Goal: Find contact information: Find contact information

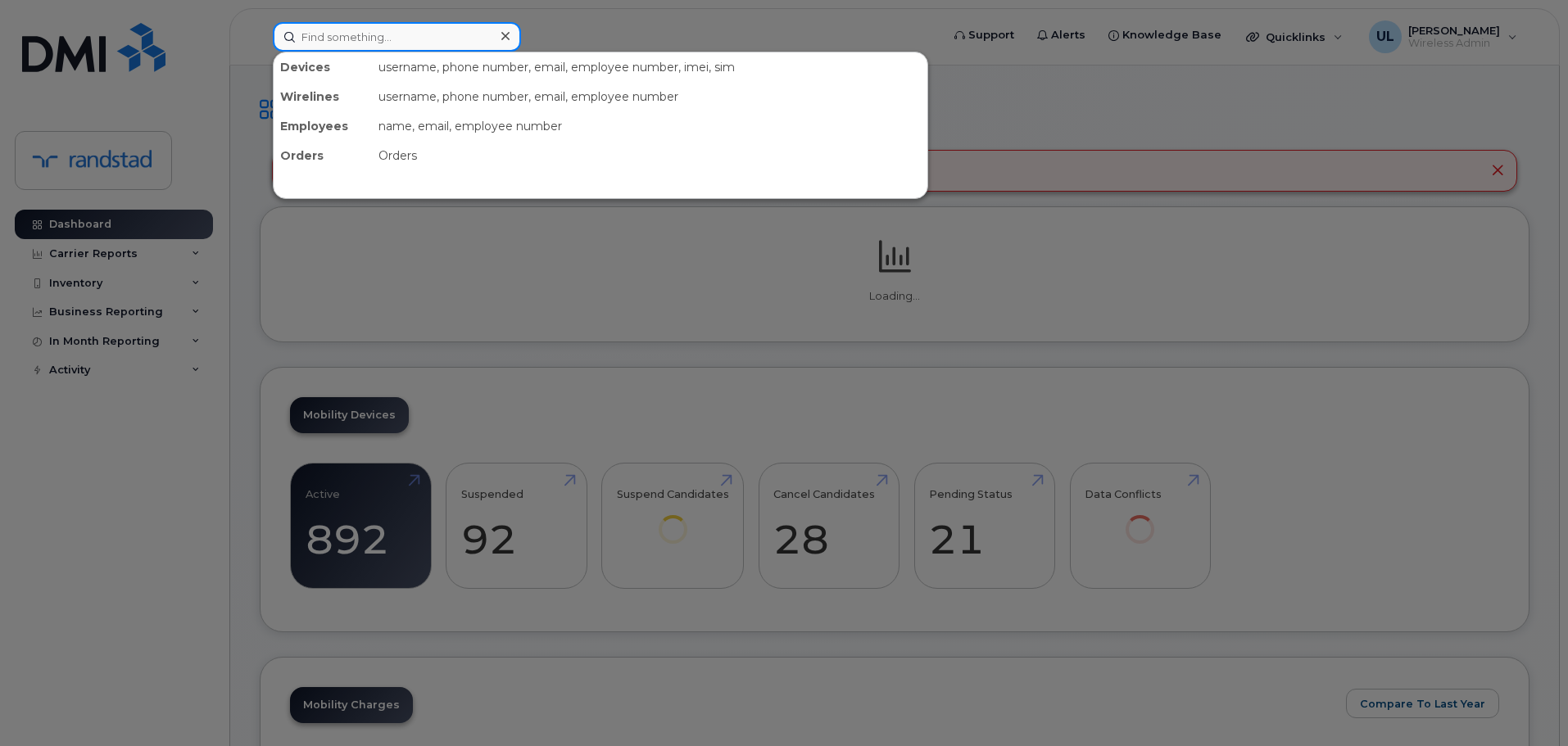
click at [449, 40] on input at bounding box center [396, 37] width 248 height 30
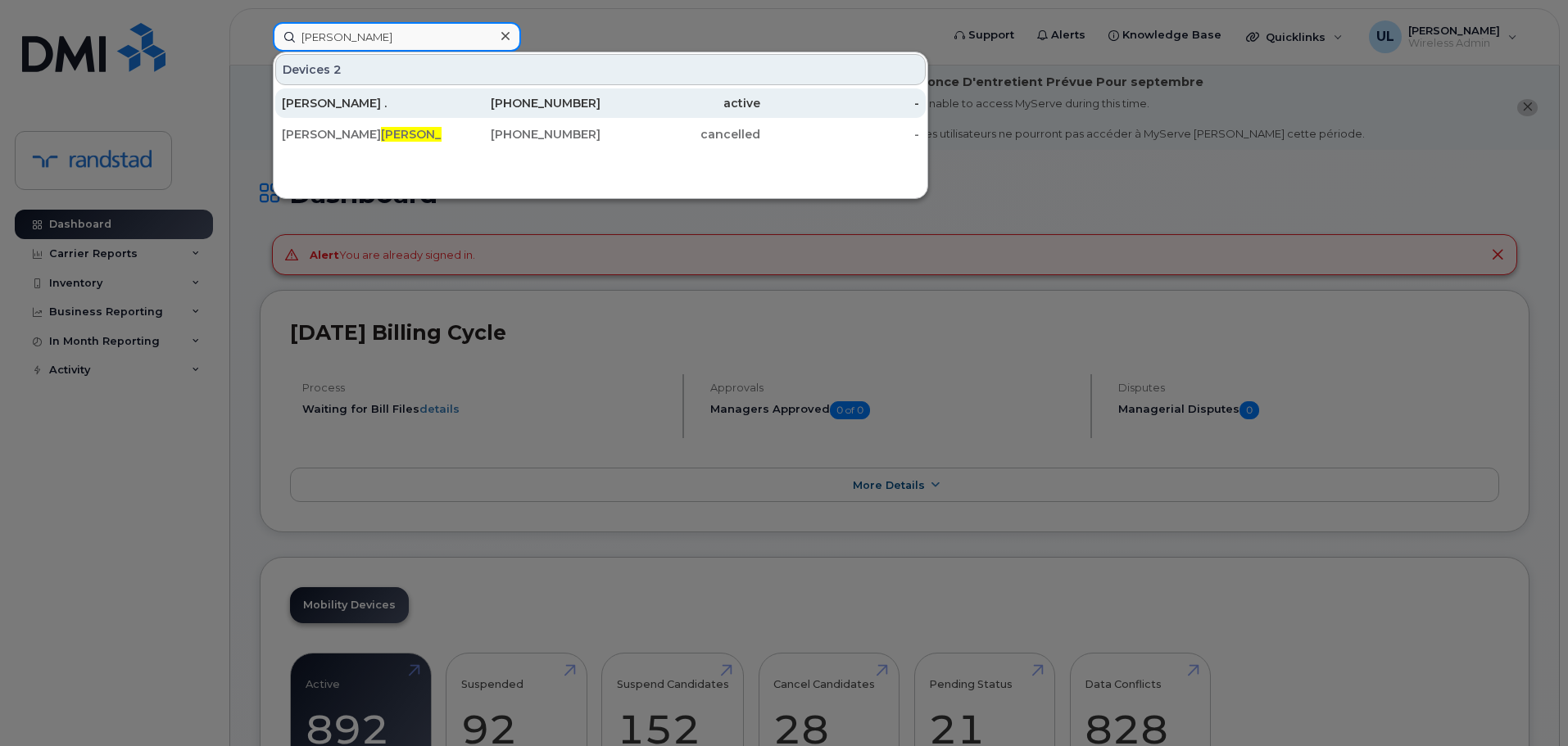
type input "[PERSON_NAME]"
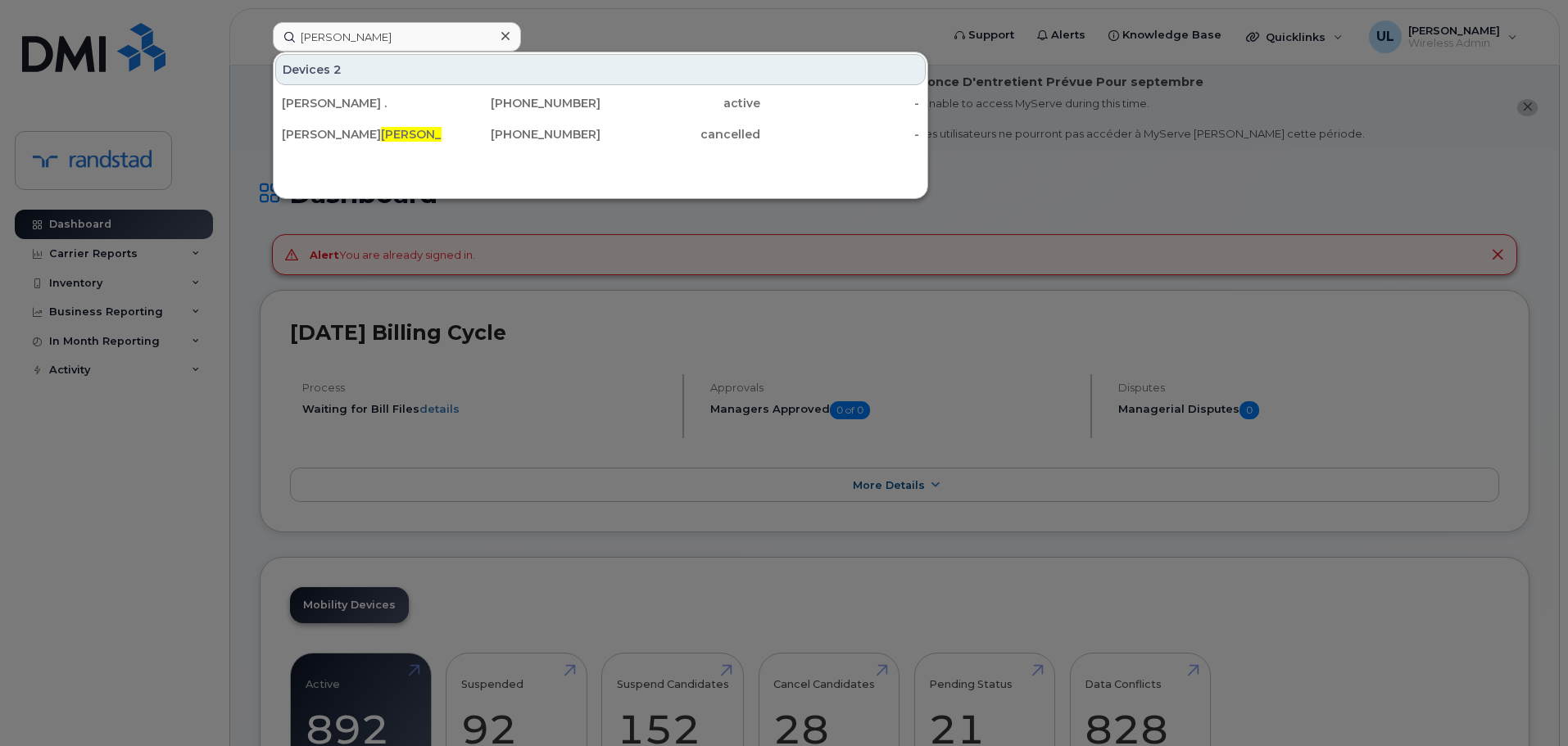
click at [1383, 194] on div at bounding box center [784, 373] width 1568 height 746
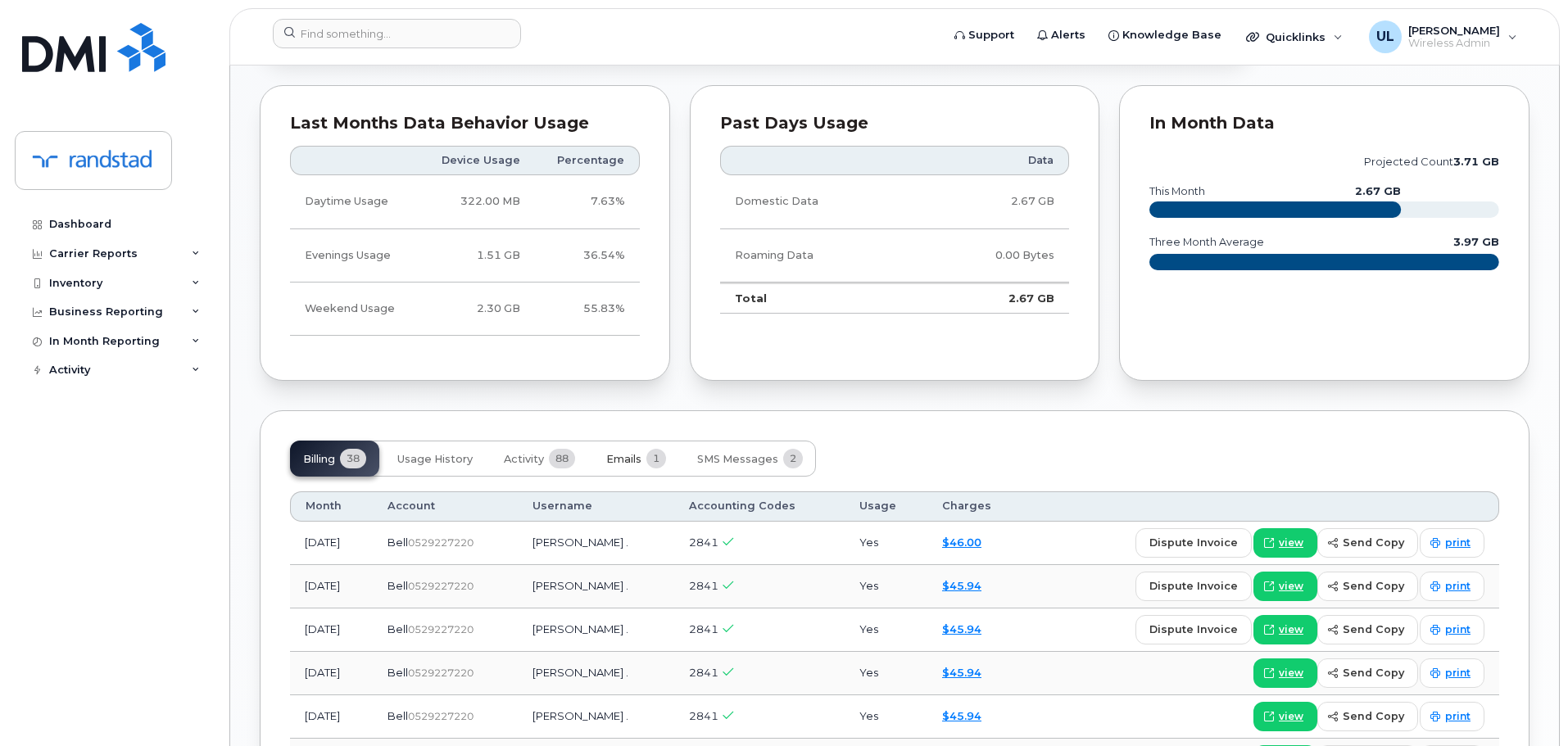
click at [637, 440] on button "Emails 1" at bounding box center [636, 458] width 86 height 36
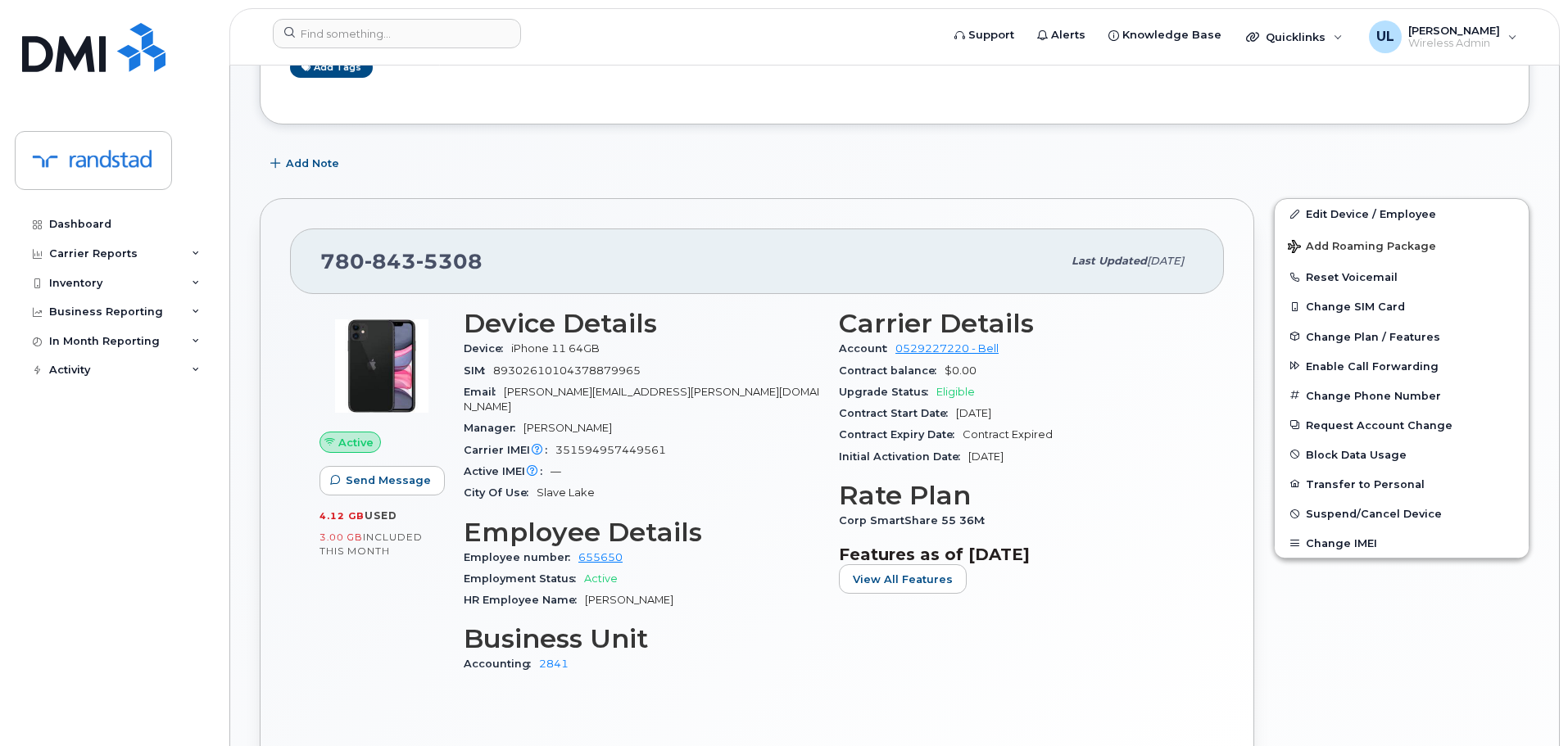
scroll to position [326, 0]
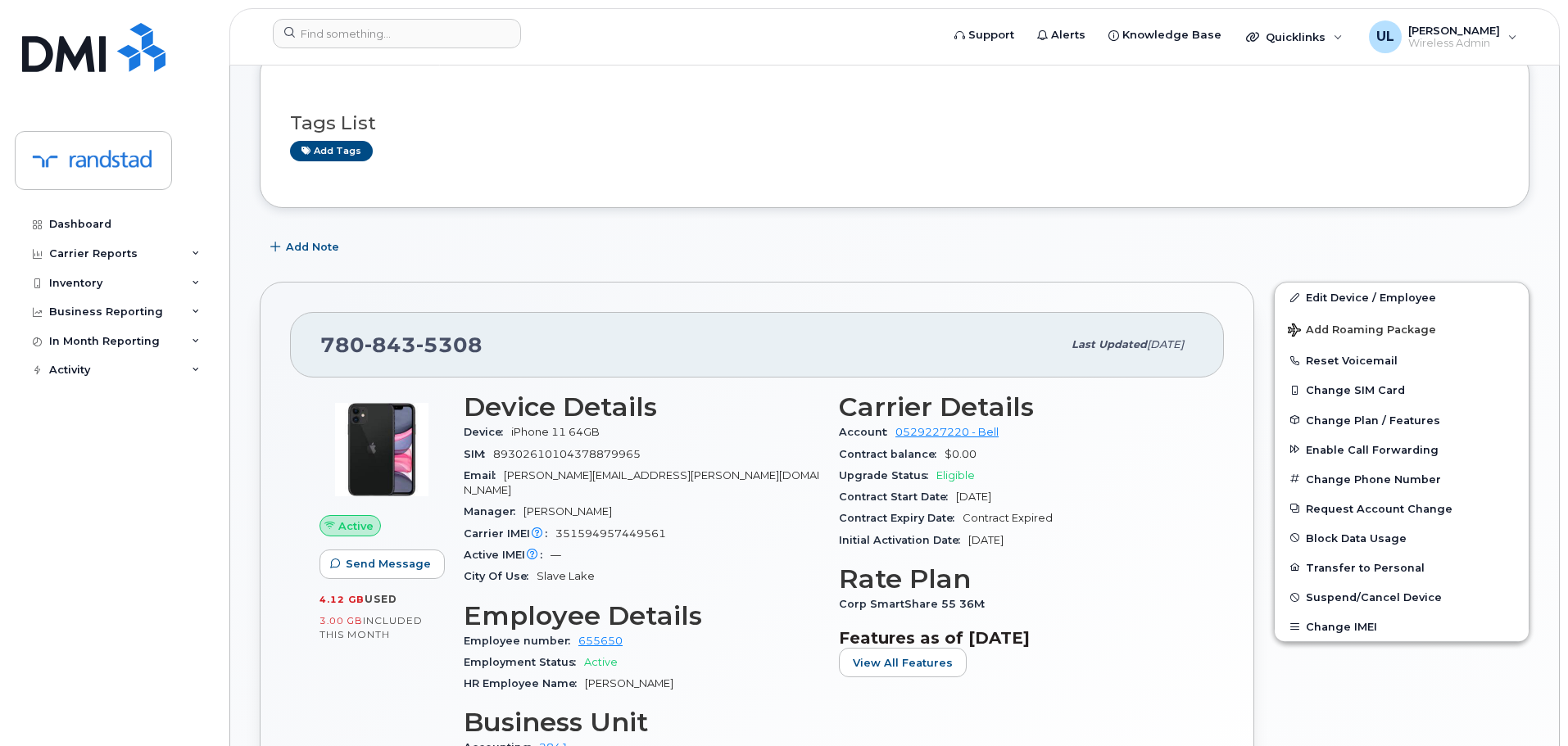
click at [547, 477] on span "jamie.knox@randstaddigital.com" at bounding box center [641, 482] width 355 height 27
copy span "knox"
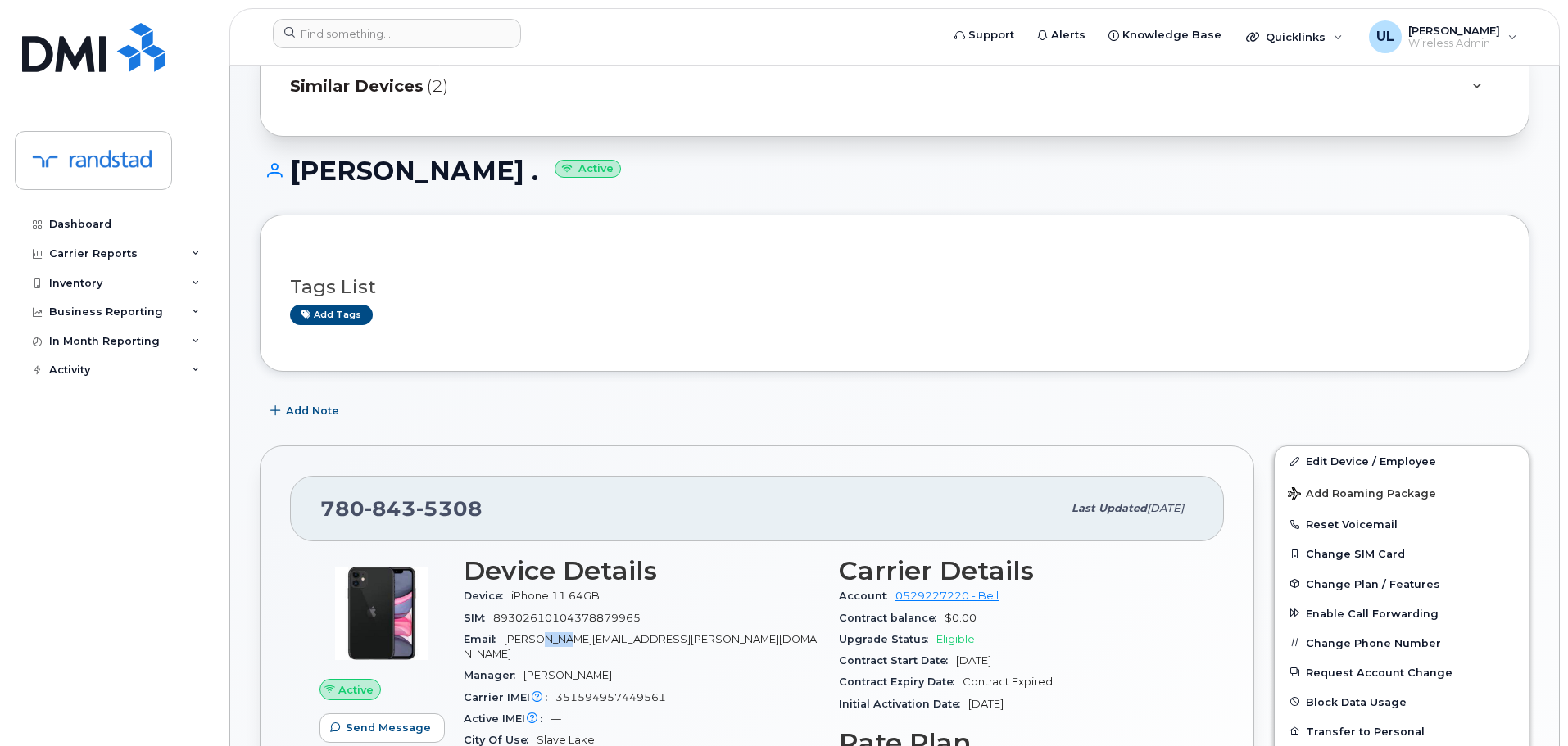
scroll to position [0, 0]
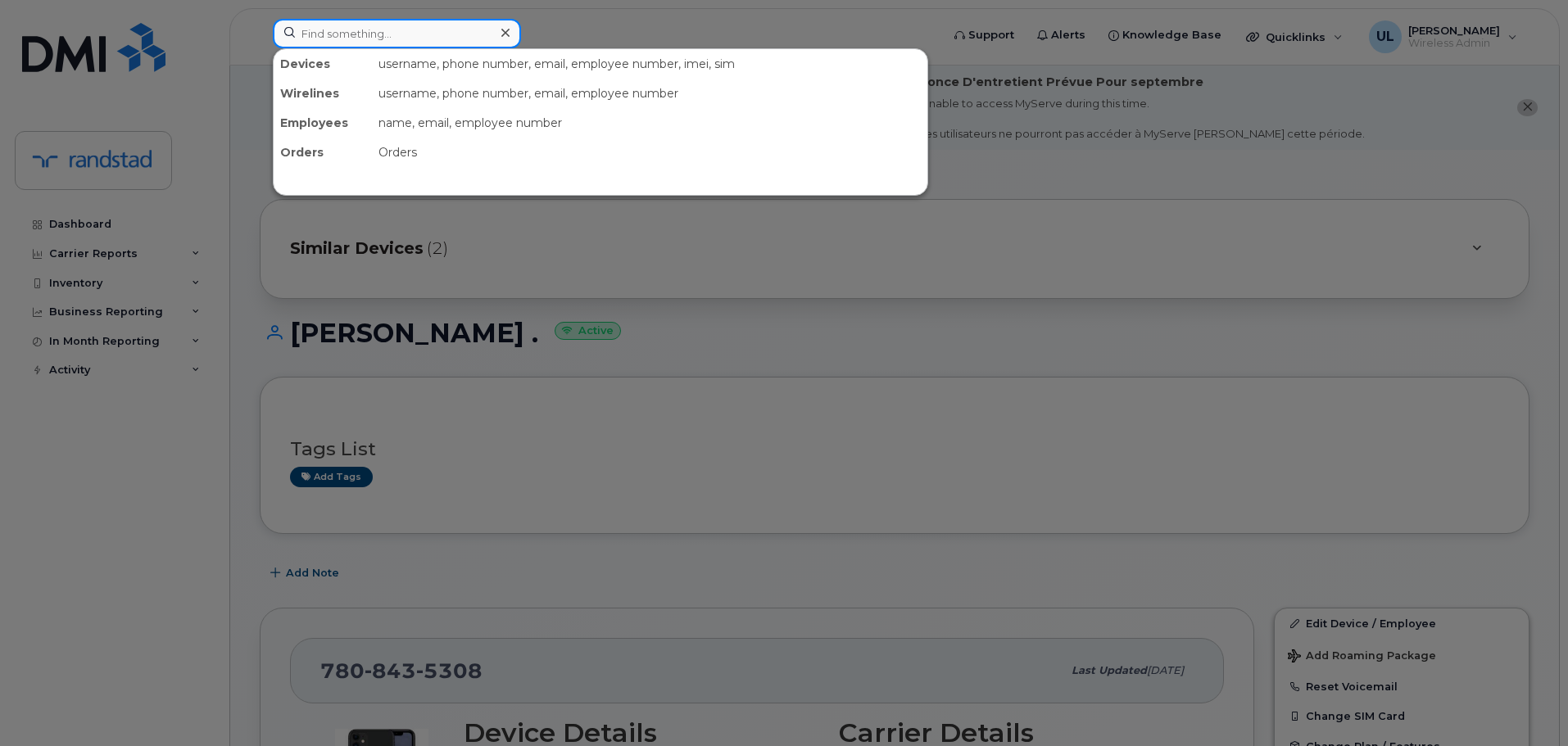
paste input "knox"
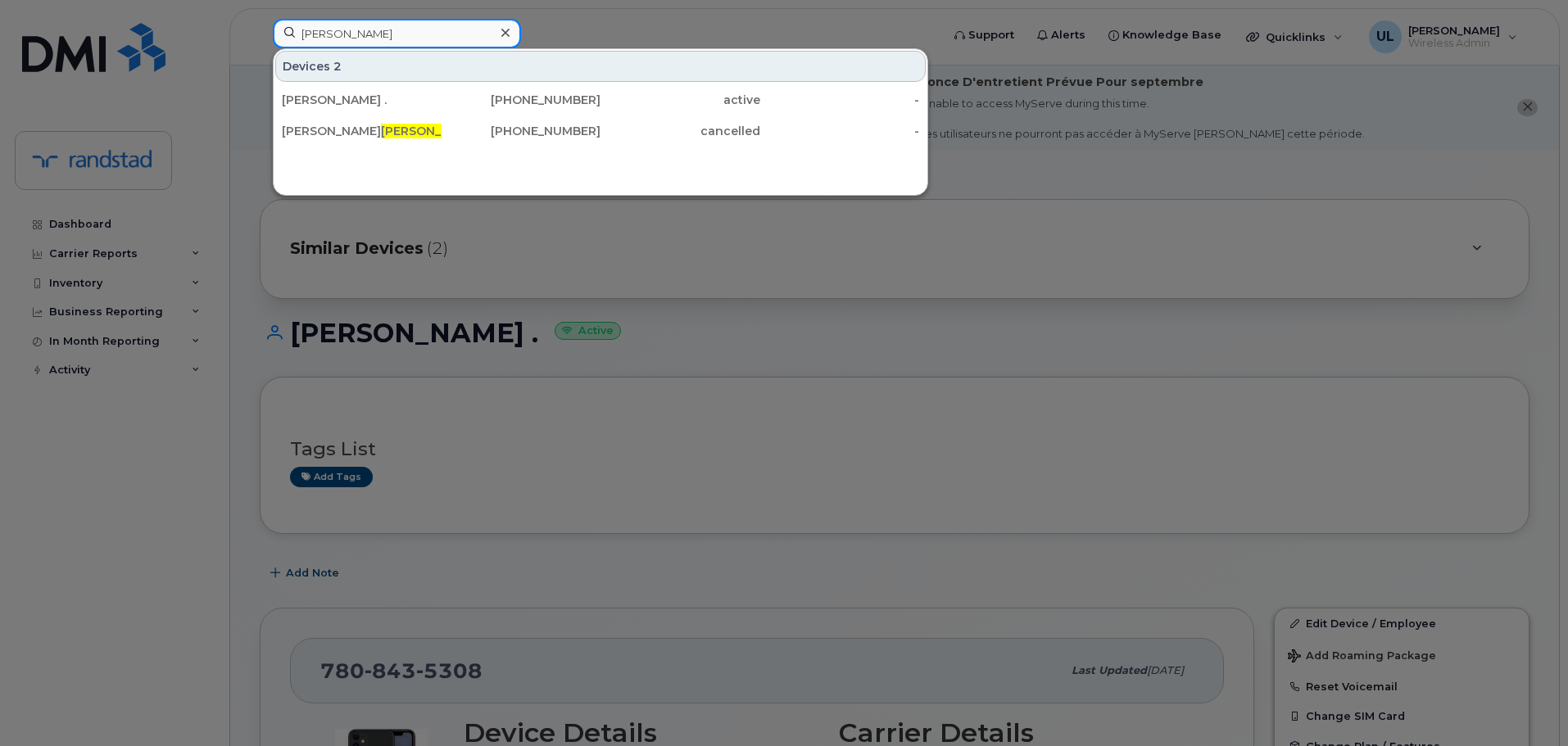
type input "knox"
click at [1012, 391] on div at bounding box center [784, 373] width 1568 height 746
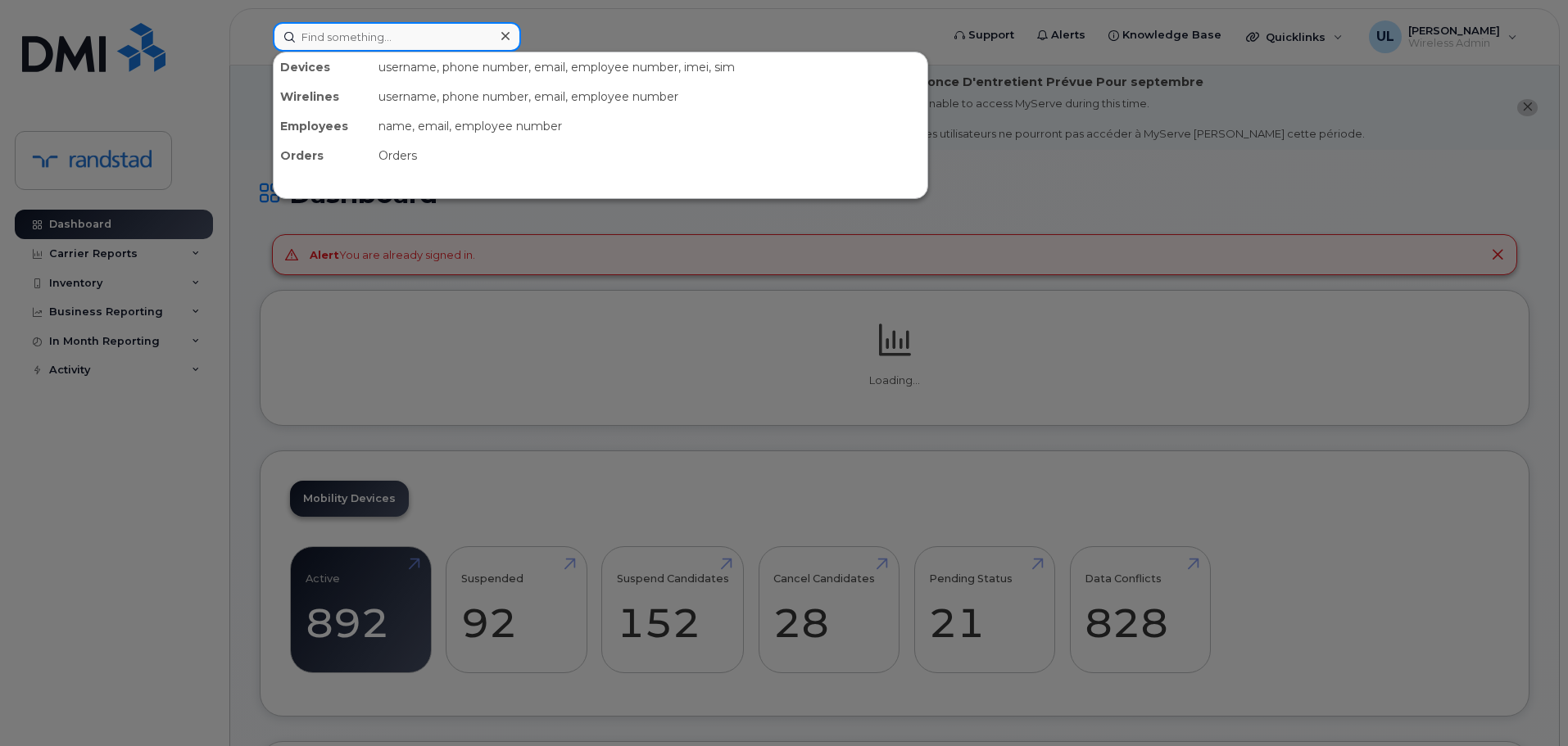
click at [483, 45] on input at bounding box center [396, 37] width 248 height 30
paste input "Novitchkova"
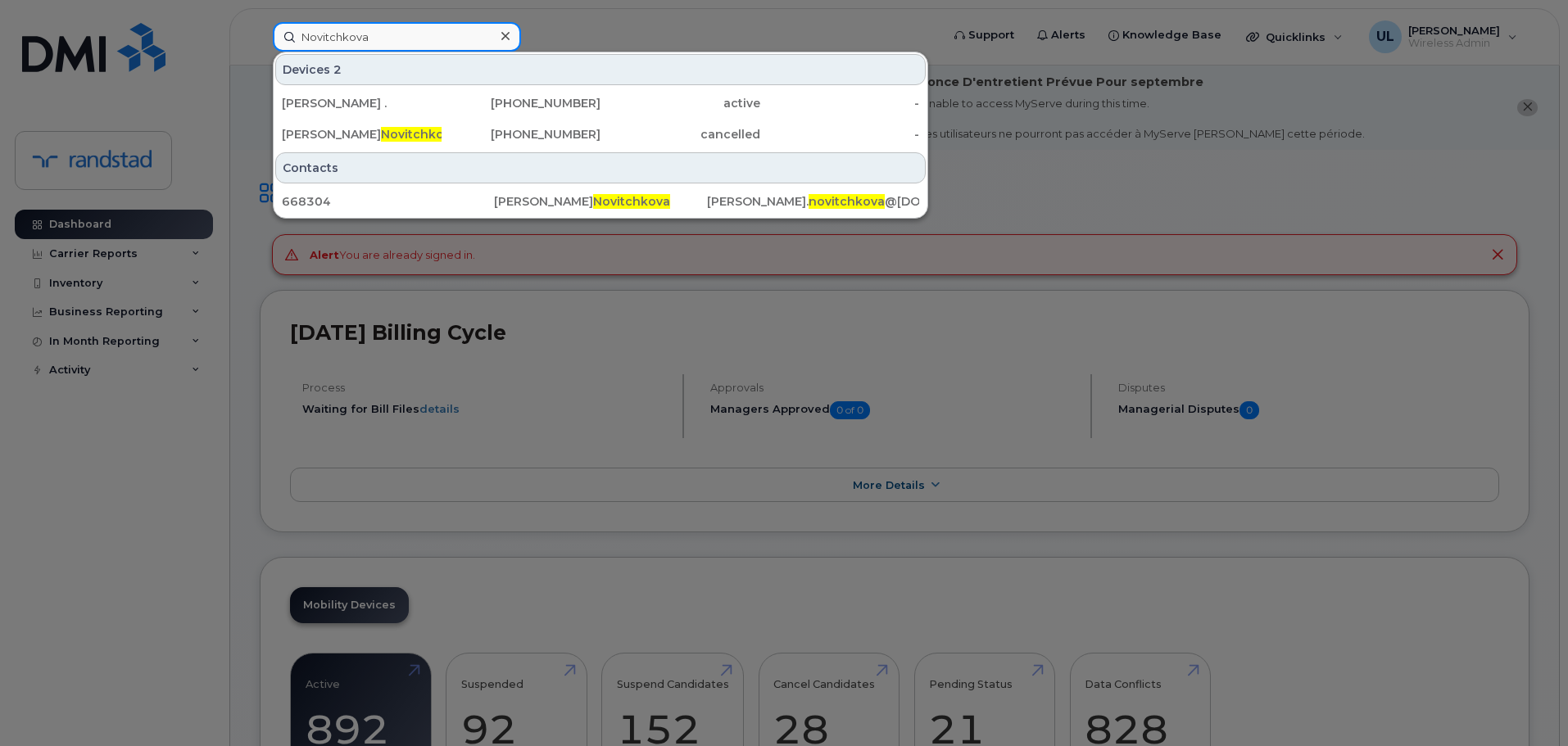
type input "Novitchkova"
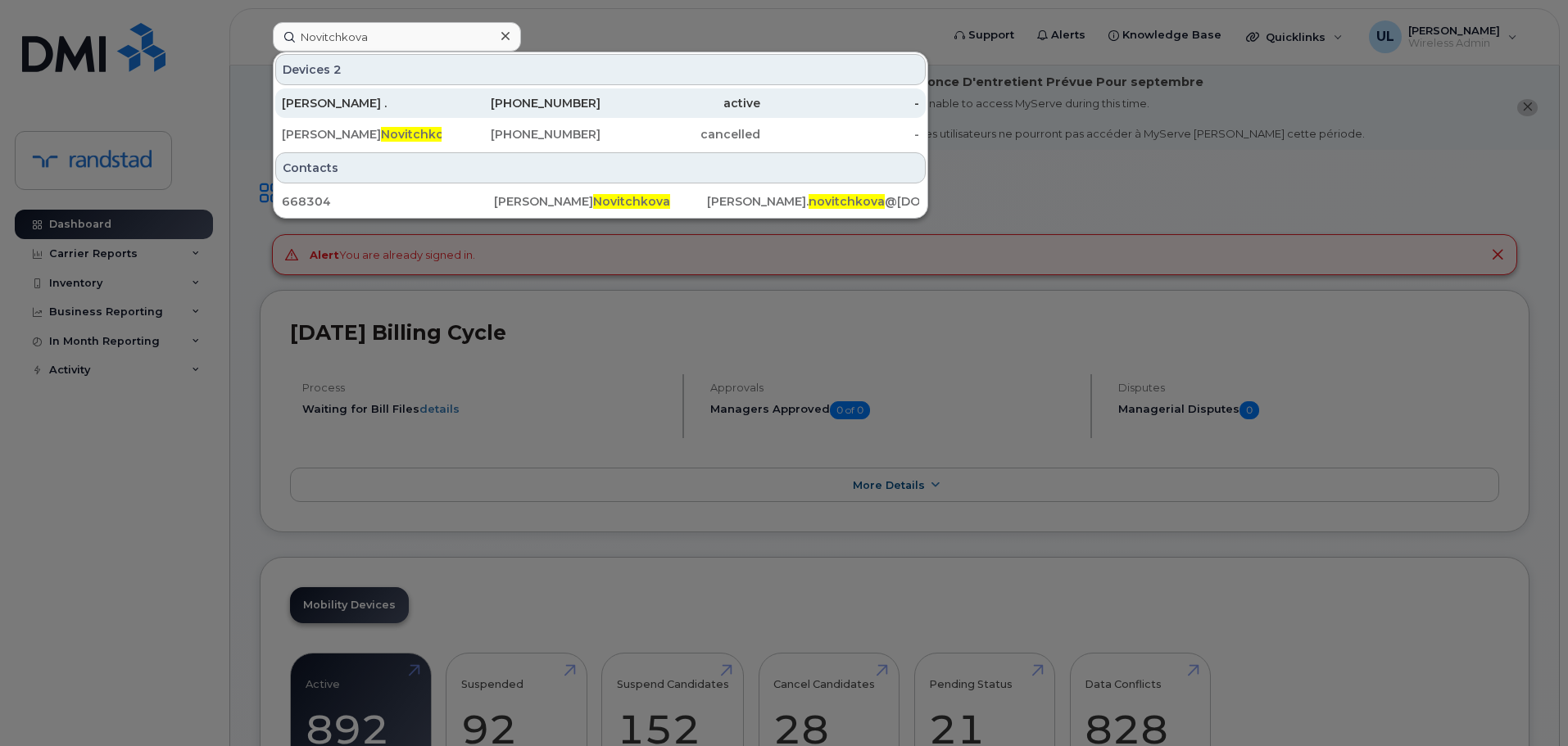
click at [432, 110] on div "[PERSON_NAME] ." at bounding box center [361, 103] width 160 height 17
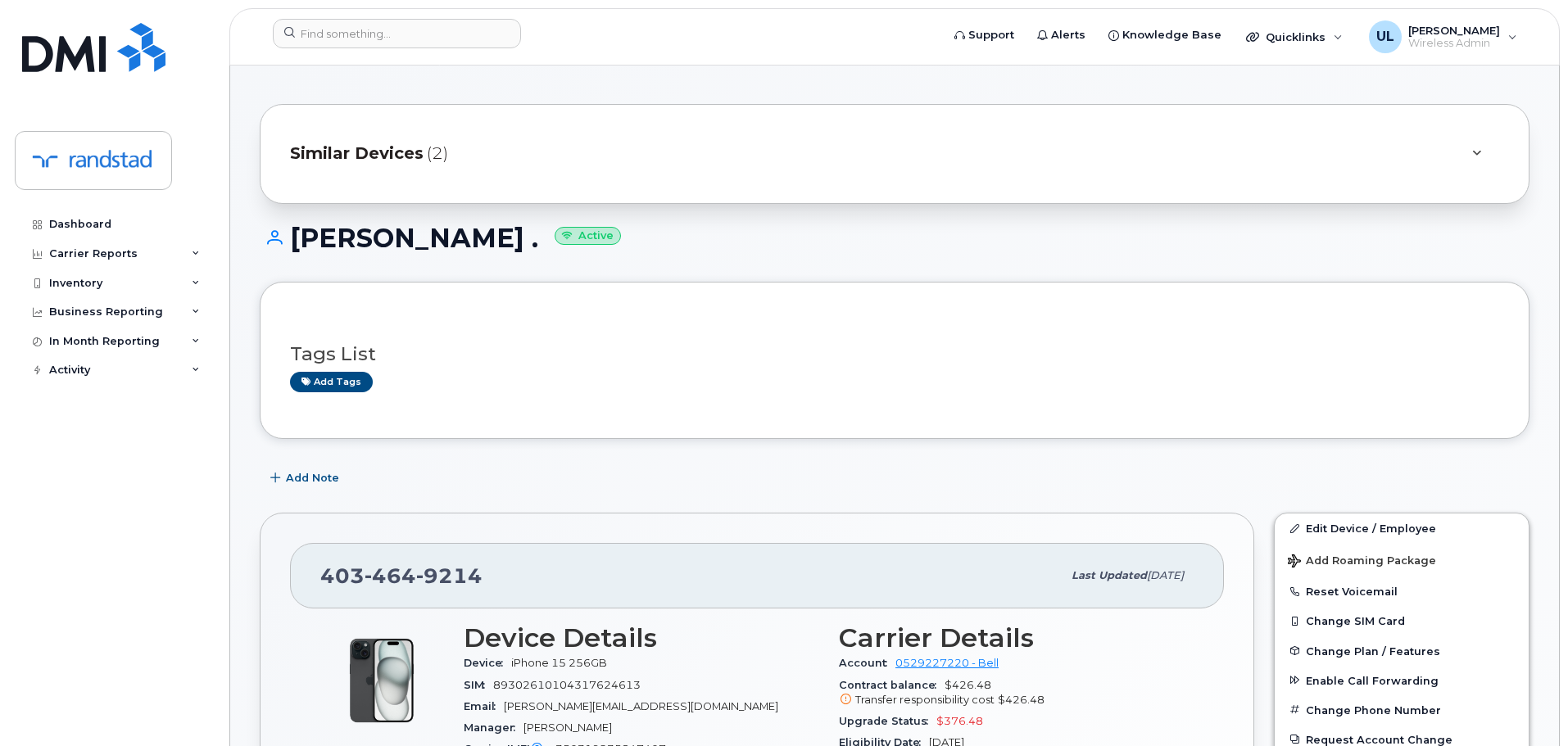
scroll to position [410, 0]
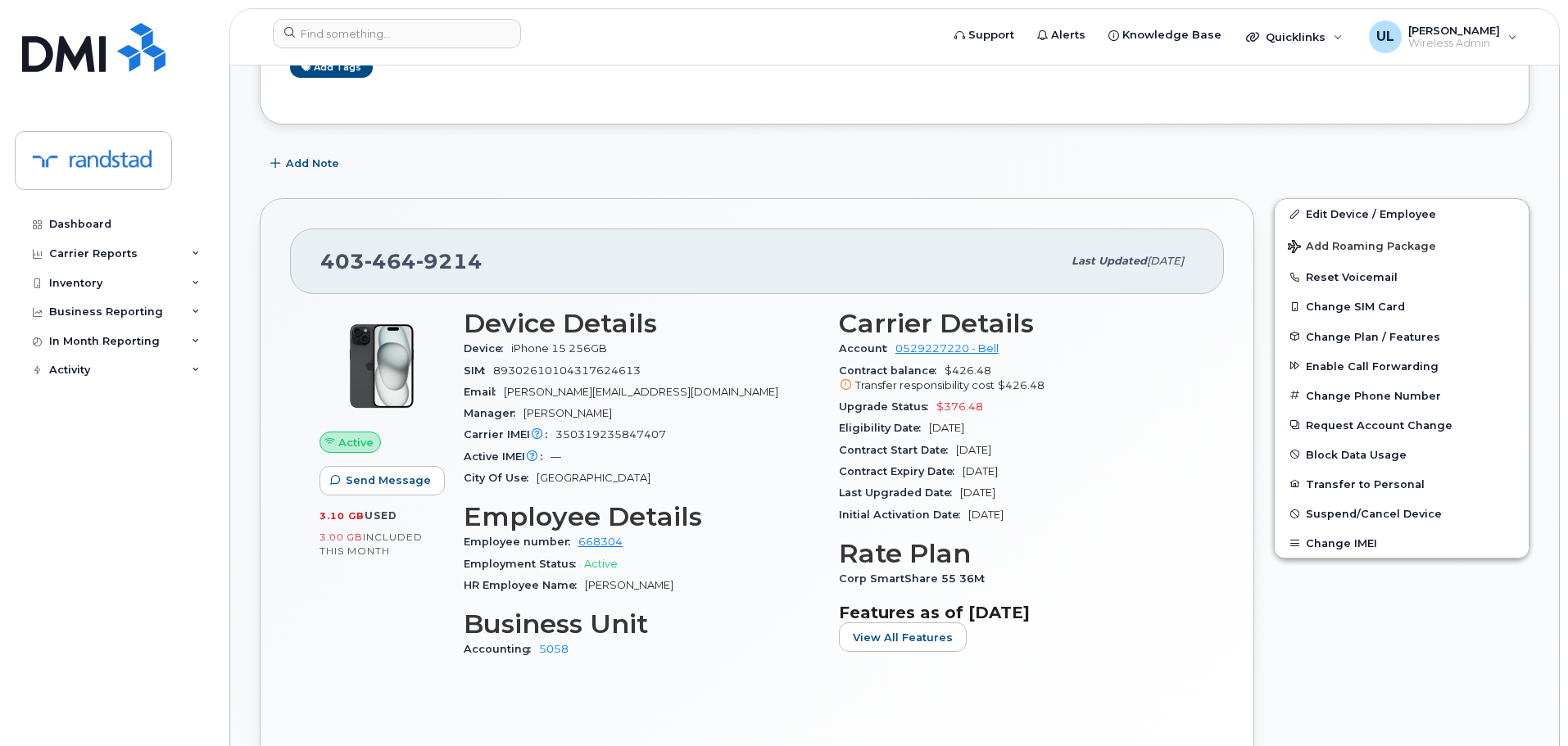
click at [427, 269] on span "9214" at bounding box center [448, 261] width 66 height 25
copy span "403 464 9214"
